Goal: Navigation & Orientation: Find specific page/section

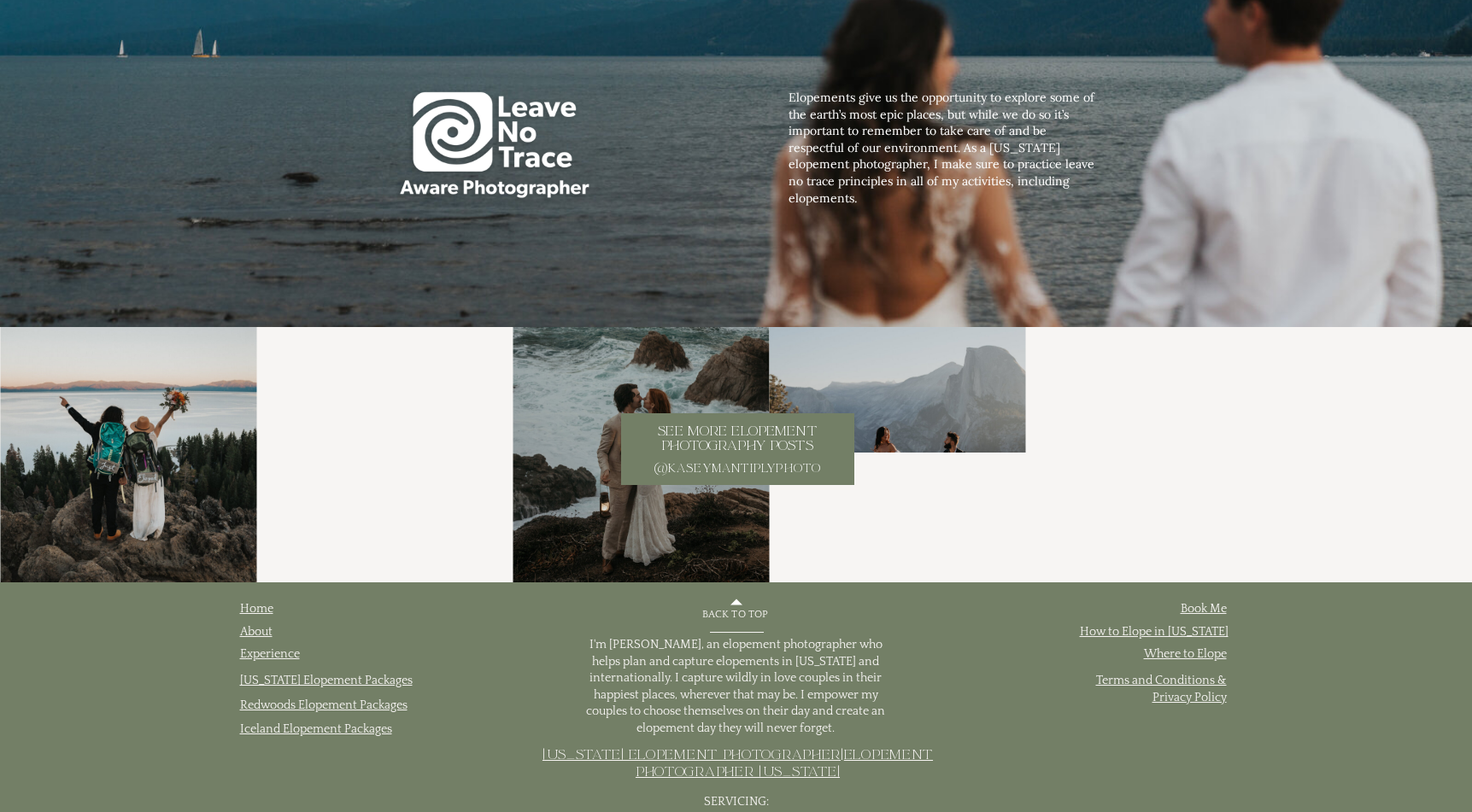
scroll to position [5799, 0]
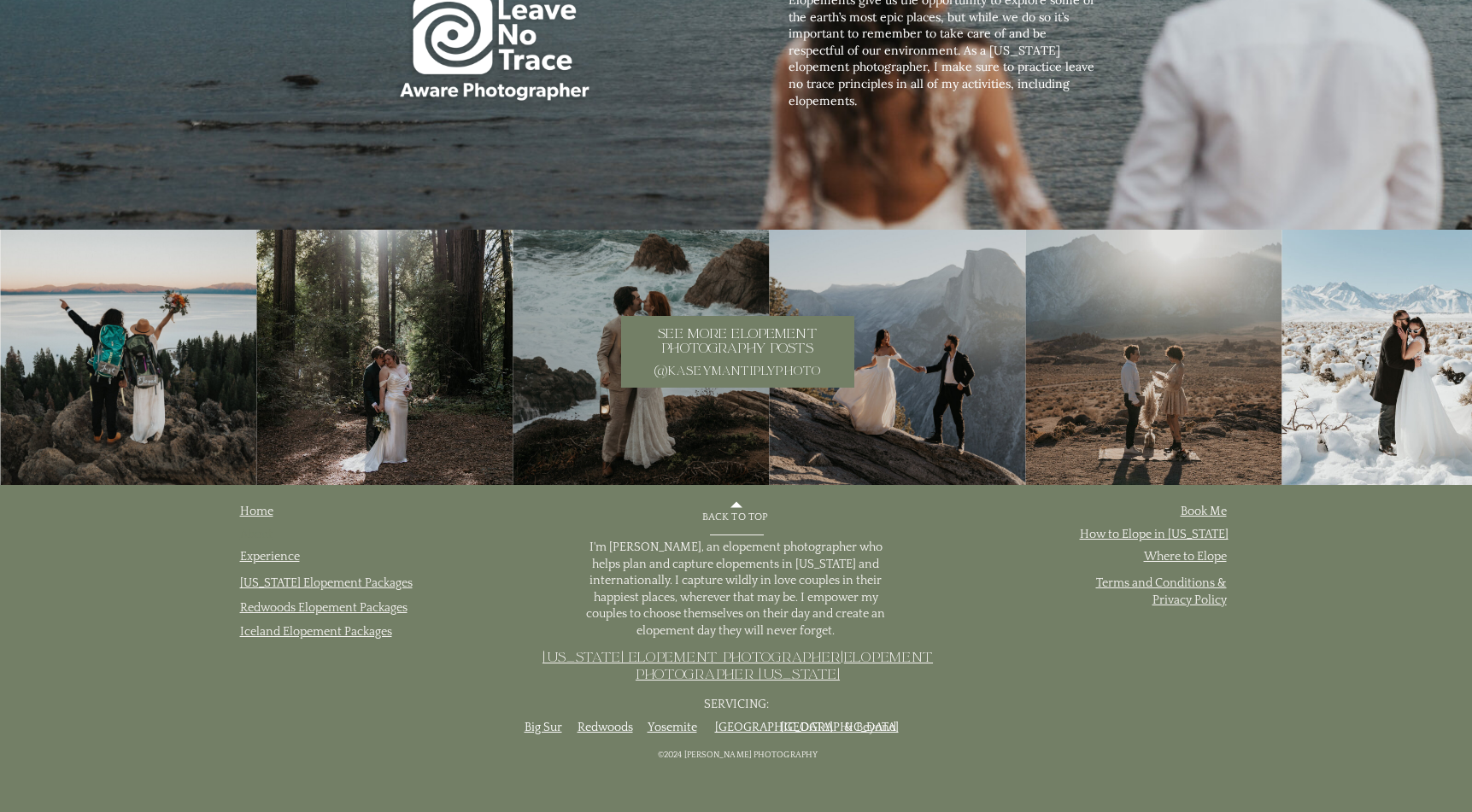
click at [265, 537] on link "About" at bounding box center [256, 534] width 32 height 14
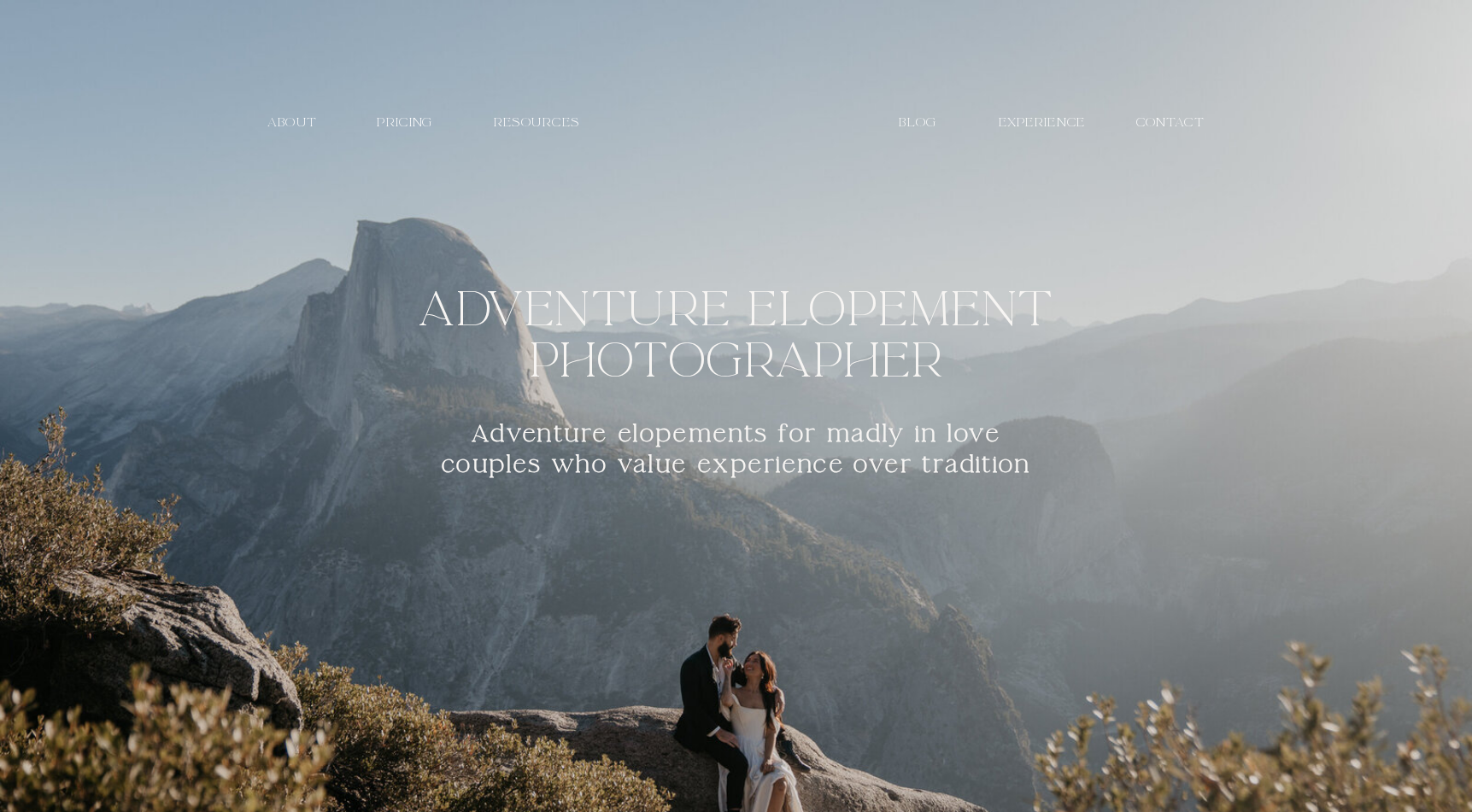
scroll to position [5799, 0]
